Goal: Task Accomplishment & Management: Use online tool/utility

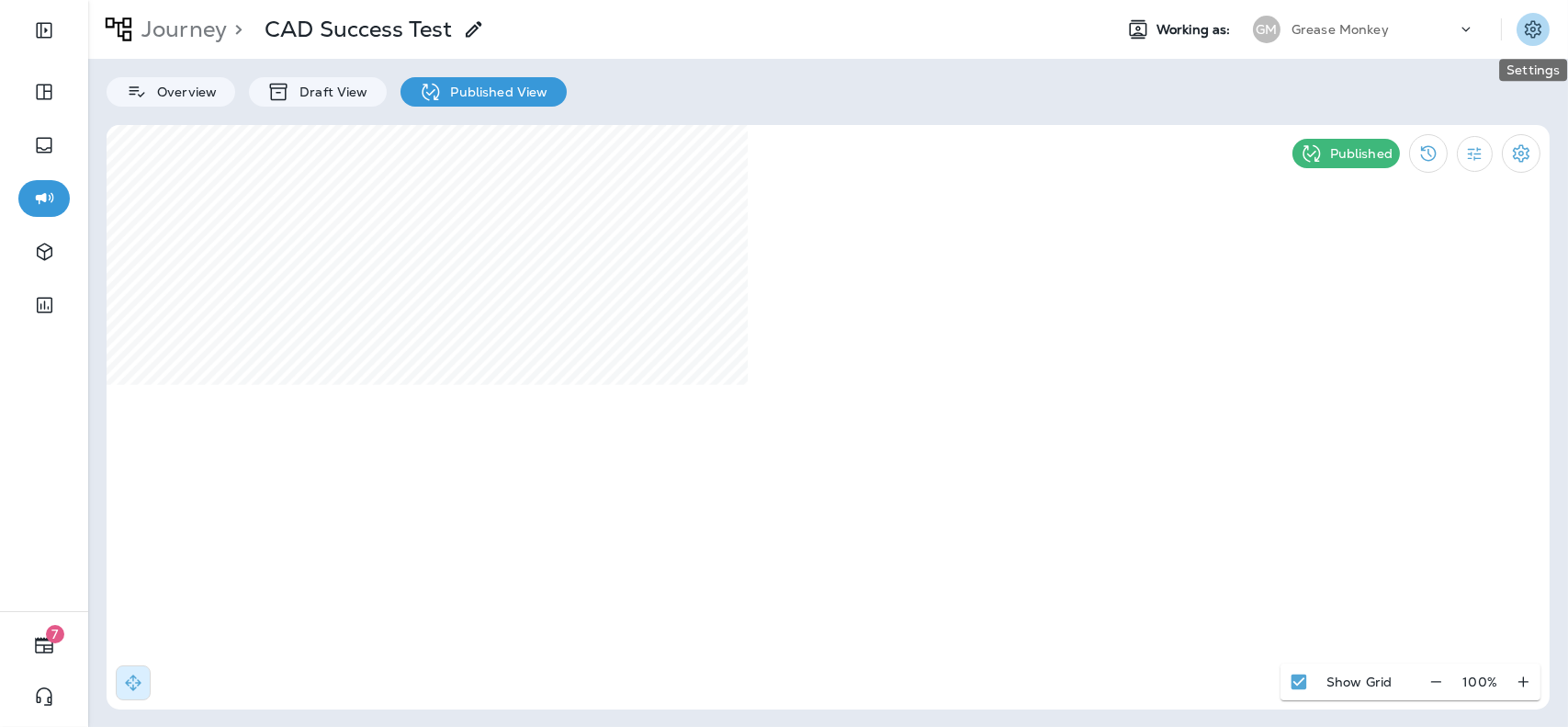
click at [1539, 28] on icon "Settings" at bounding box center [1533, 28] width 17 height 17
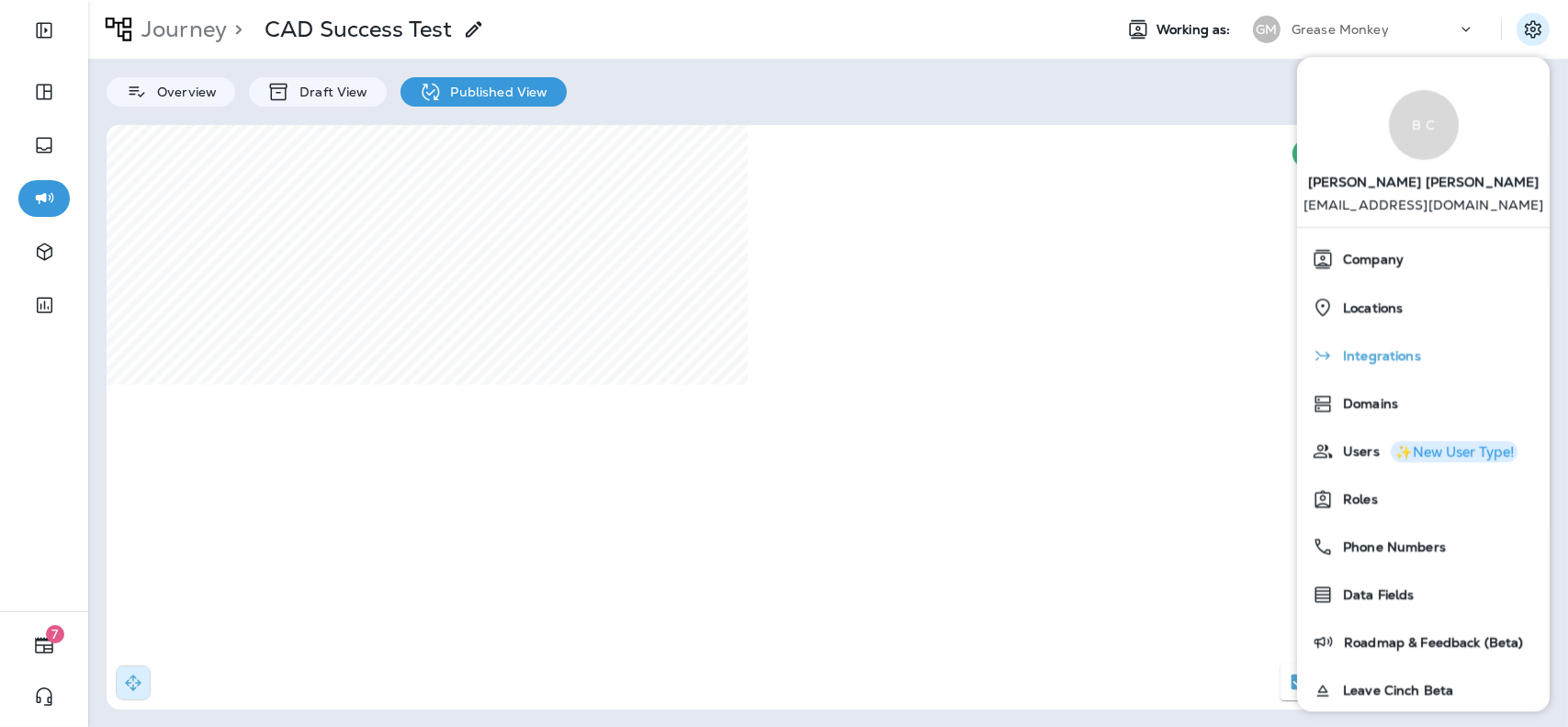
click at [1399, 358] on span "Integrations" at bounding box center [1377, 357] width 87 height 16
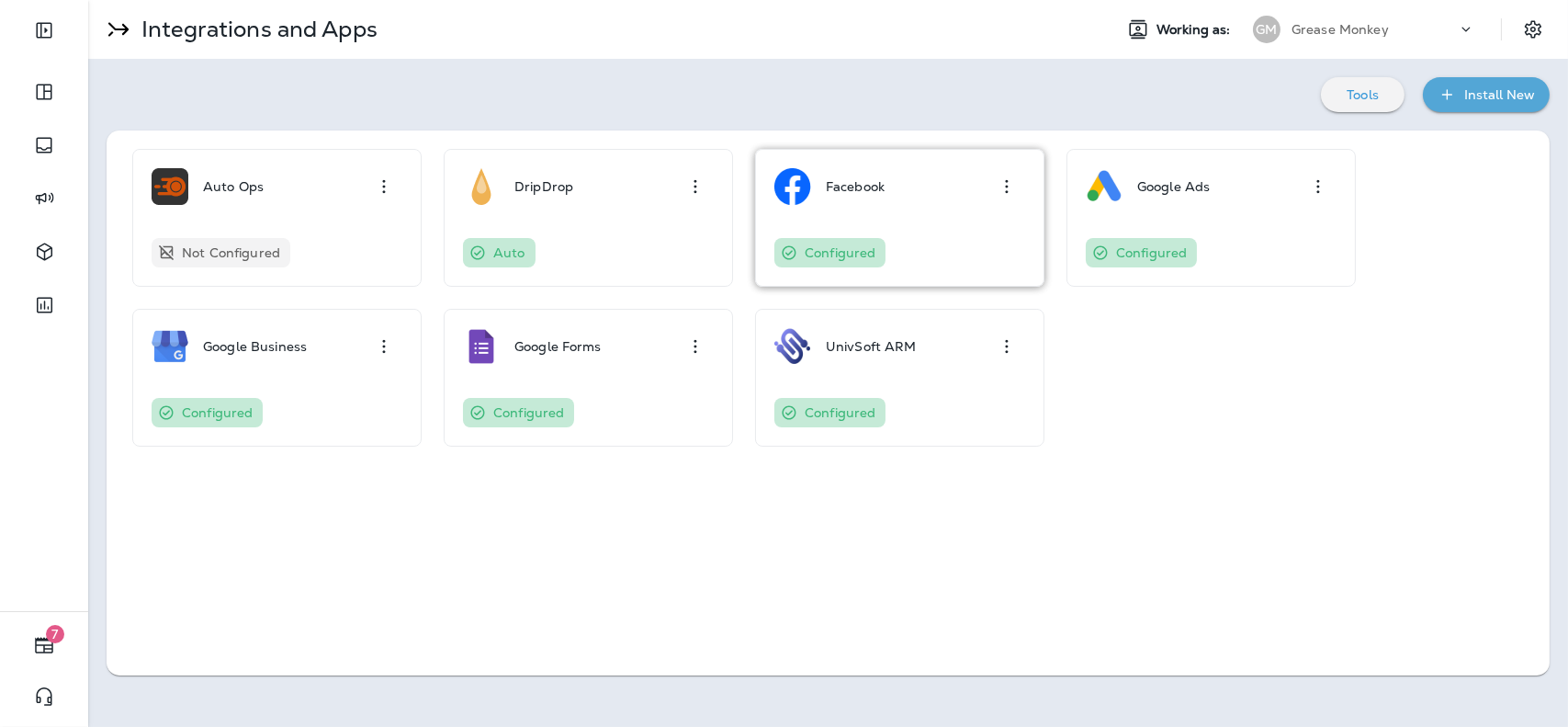
click at [911, 196] on div "Facebook" at bounding box center [899, 186] width 251 height 37
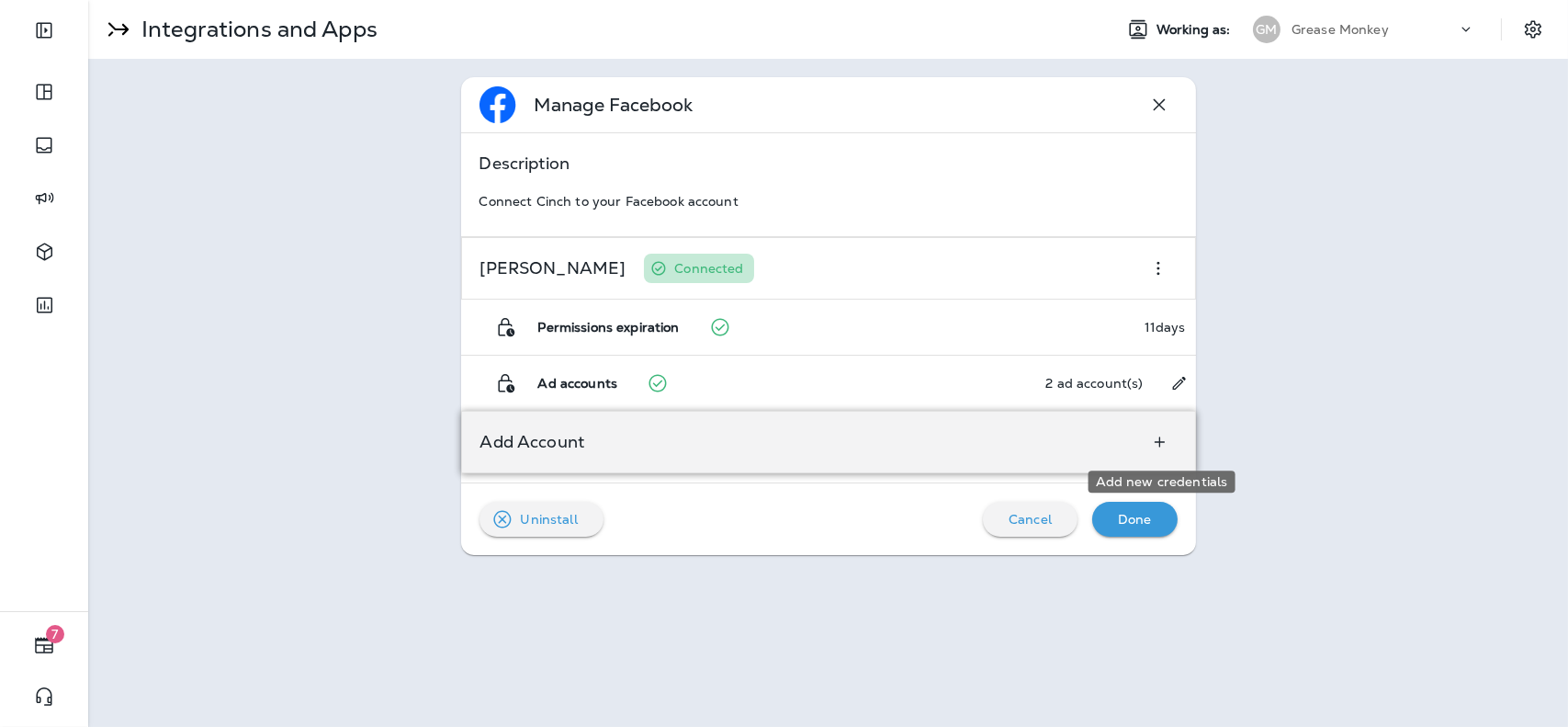
click at [1162, 443] on icon "Add new credentials" at bounding box center [1159, 442] width 19 height 18
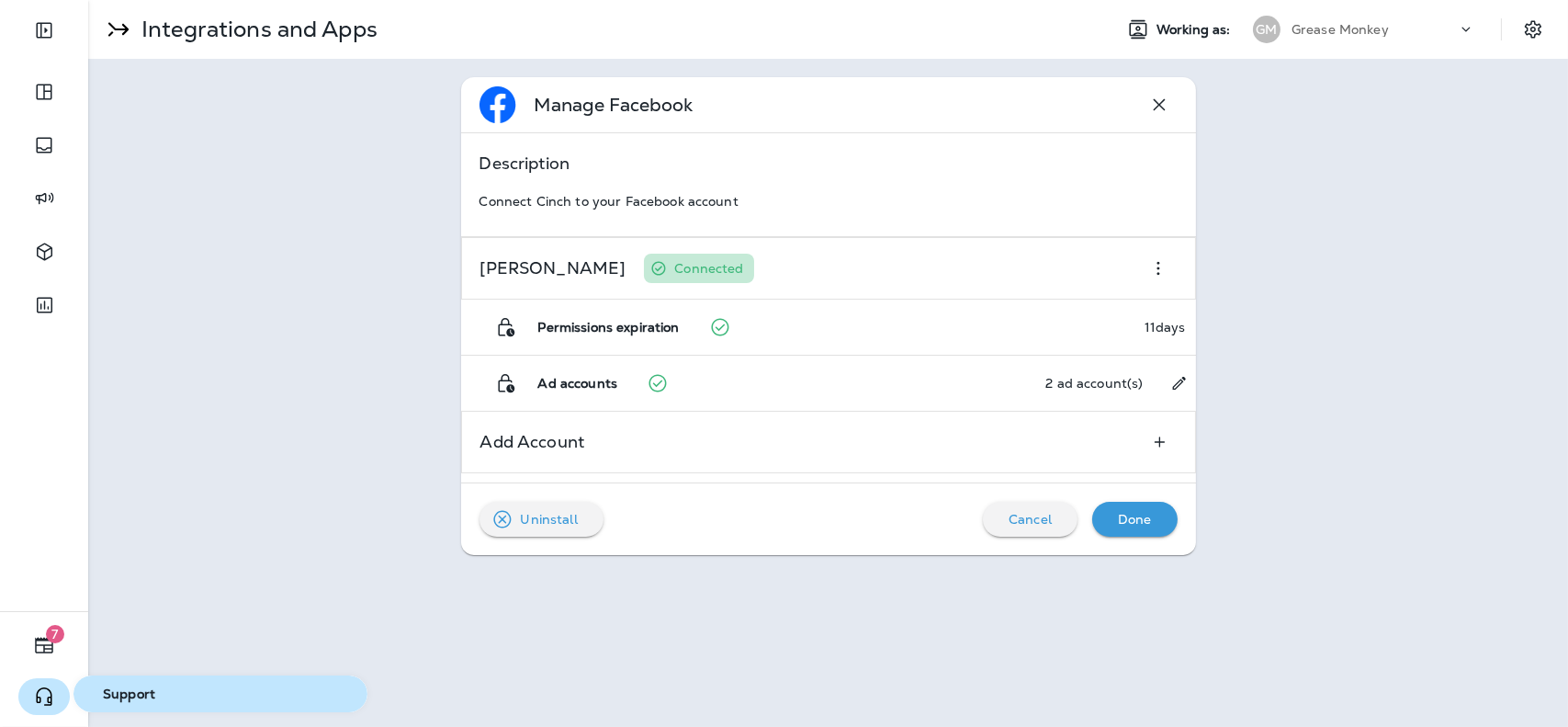
click at [47, 687] on icon "button" at bounding box center [44, 696] width 22 height 22
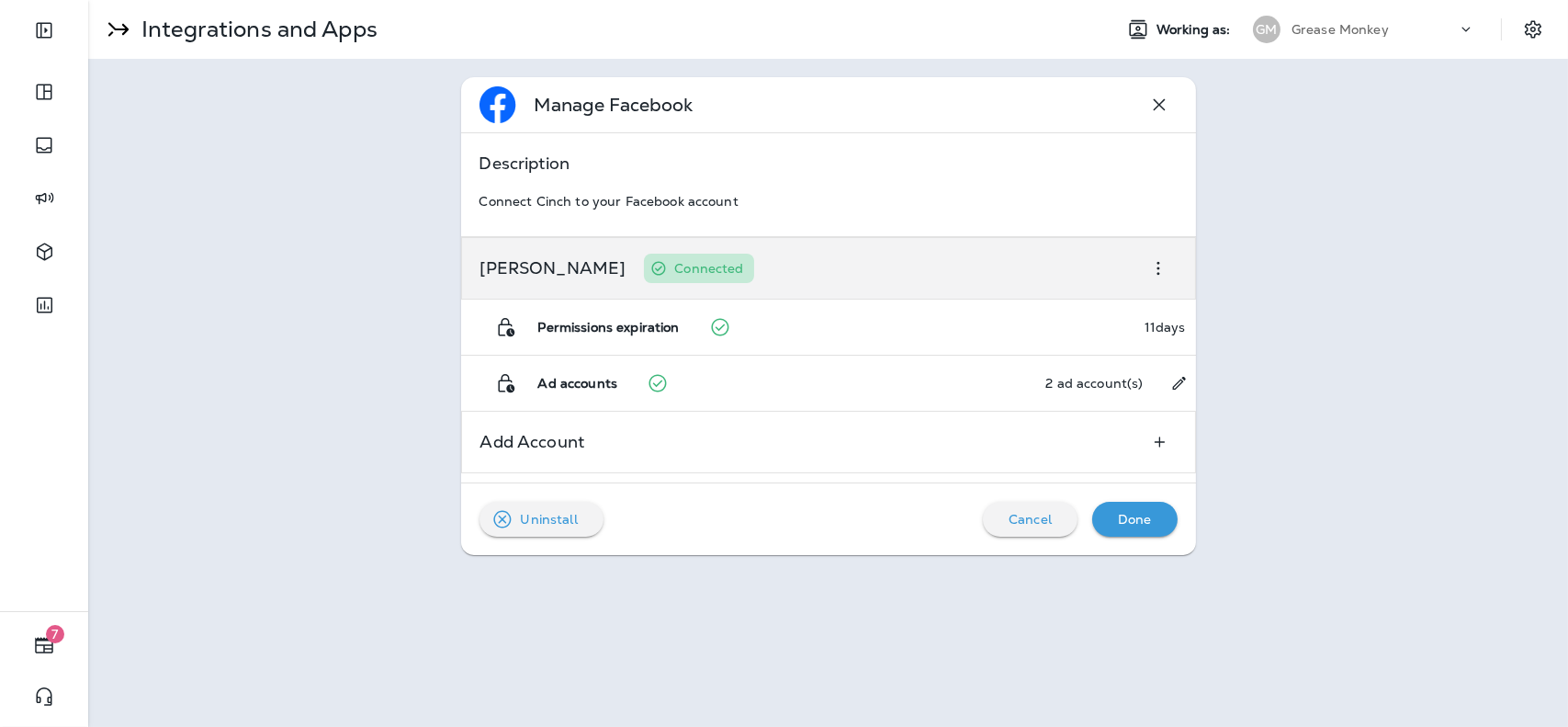
click at [552, 268] on p "[PERSON_NAME]" at bounding box center [553, 268] width 146 height 15
